Goal: Information Seeking & Learning: Check status

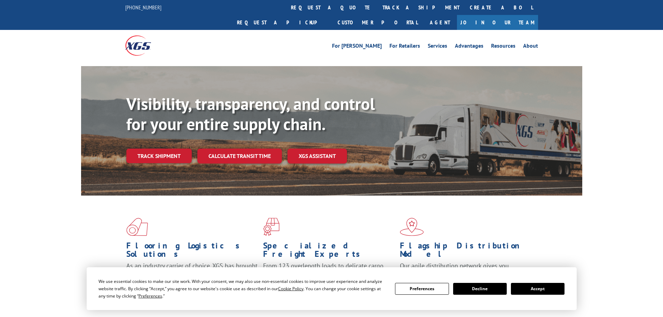
click at [174, 149] on link "Track shipment" at bounding box center [158, 156] width 65 height 15
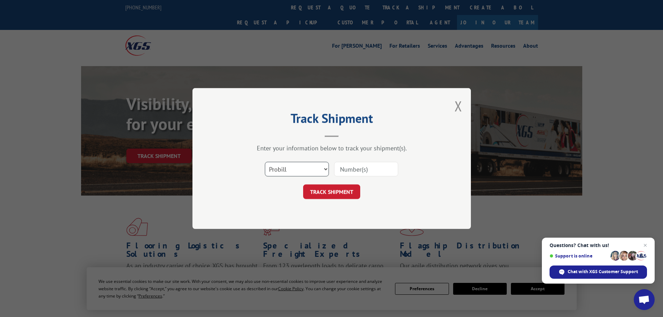
click at [303, 171] on select "Select category... Probill BOL PO" at bounding box center [297, 169] width 64 height 15
select select "po"
click at [265, 162] on select "Select category... Probill BOL PO" at bounding box center [297, 169] width 64 height 15
click at [372, 167] on input at bounding box center [366, 169] width 64 height 15
paste input "23531643"
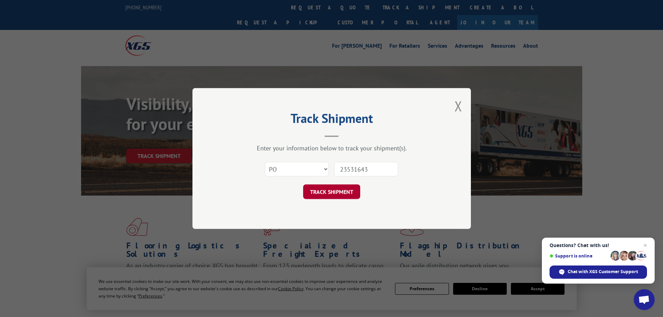
type input "23531643"
click at [335, 189] on button "TRACK SHIPMENT" at bounding box center [331, 191] width 57 height 15
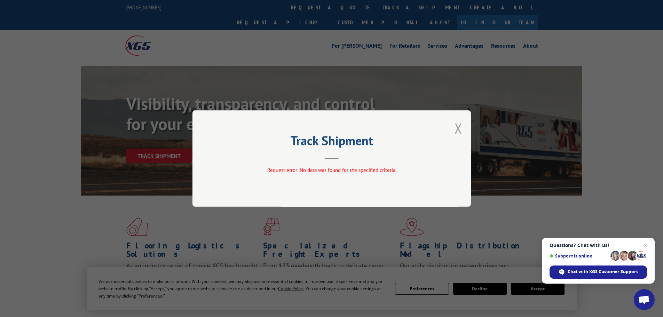
click at [455, 130] on button "Close modal" at bounding box center [458, 128] width 8 height 18
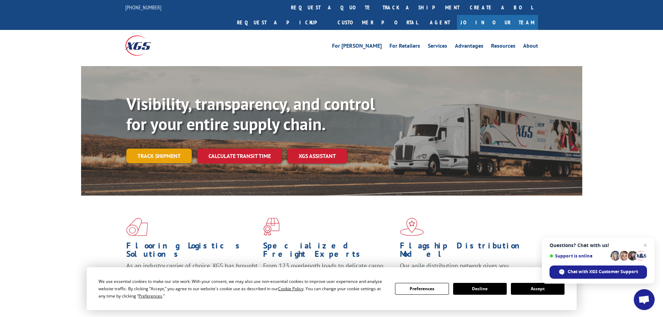
click at [177, 149] on link "Track shipment" at bounding box center [158, 156] width 65 height 15
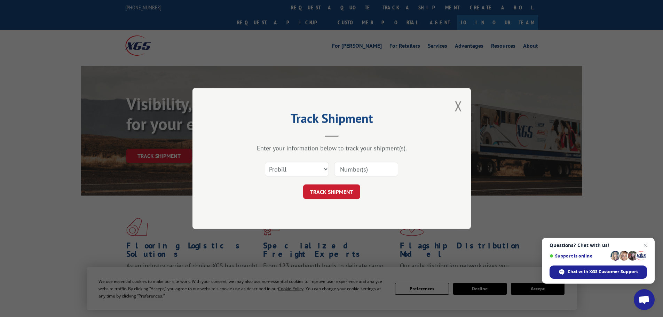
click at [344, 168] on input at bounding box center [366, 169] width 64 height 15
paste input "041303509"
type input "041303509"
click at [328, 193] on button "TRACK SHIPMENT" at bounding box center [331, 191] width 57 height 15
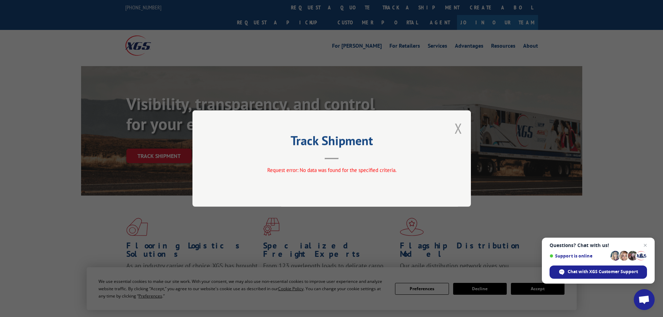
click at [458, 133] on button "Close modal" at bounding box center [458, 128] width 8 height 18
